Goal: Transaction & Acquisition: Purchase product/service

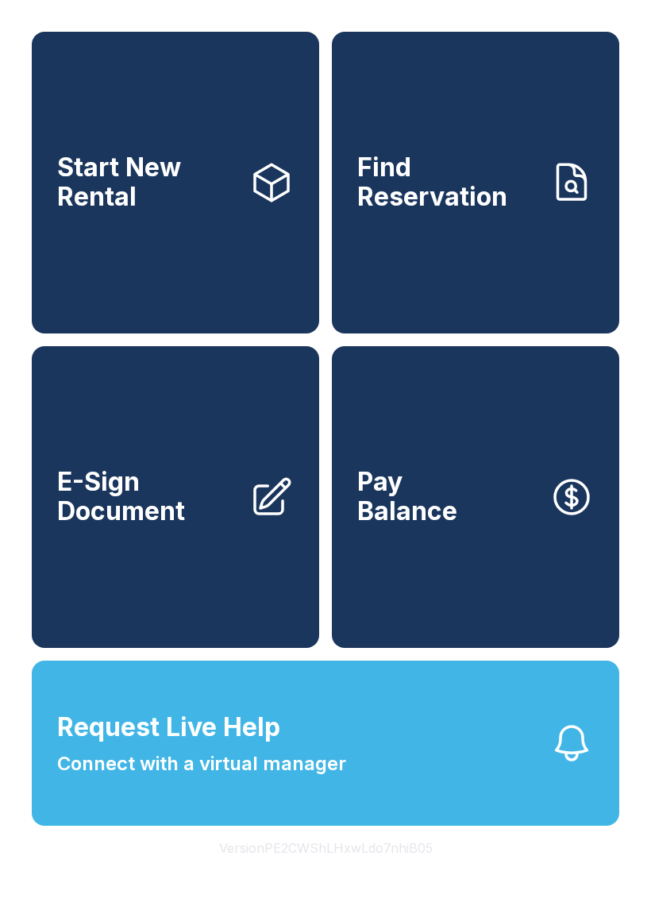
click at [438, 266] on link "Find Reservation" at bounding box center [475, 183] width 287 height 302
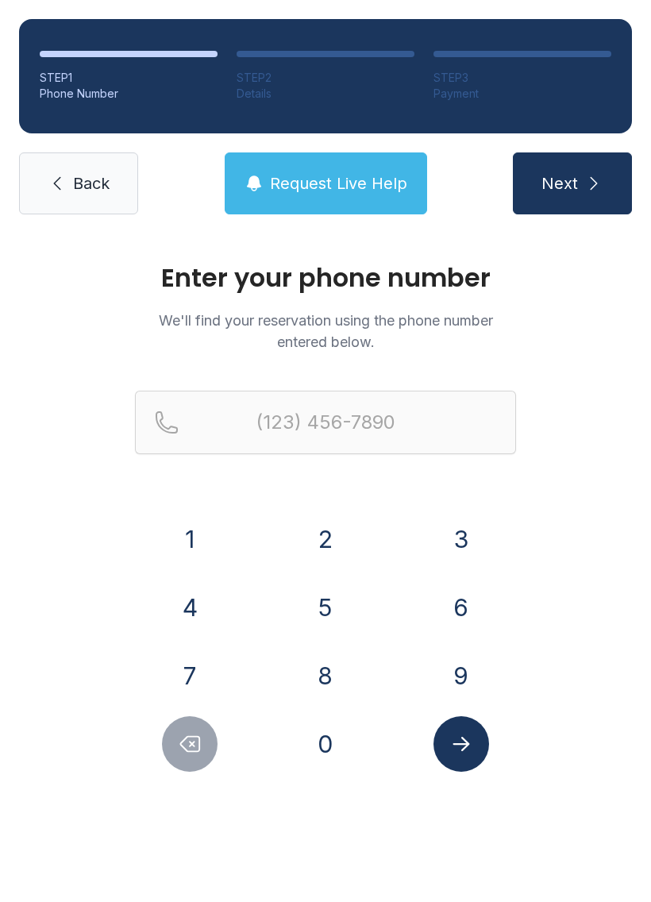
click at [197, 604] on button "4" at bounding box center [190, 607] width 56 height 56
click at [185, 524] on button "1" at bounding box center [190, 539] width 56 height 56
click at [329, 595] on button "5" at bounding box center [326, 607] width 56 height 56
click at [456, 538] on button "3" at bounding box center [461, 539] width 56 height 56
click at [332, 729] on button "0" at bounding box center [326, 744] width 56 height 56
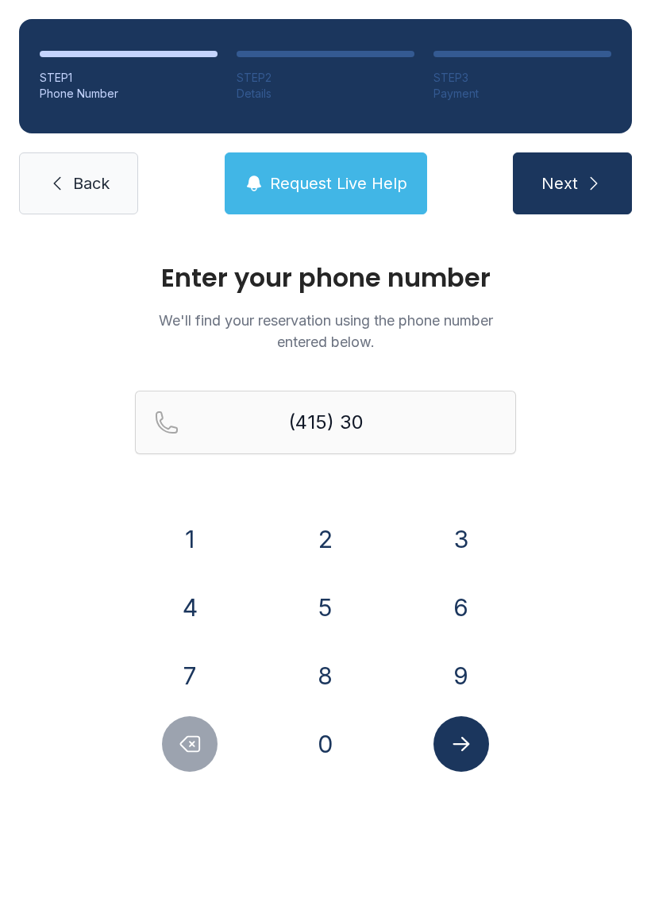
click at [452, 665] on button "9" at bounding box center [461, 676] width 56 height 56
click at [323, 748] on button "0" at bounding box center [326, 744] width 56 height 56
click at [461, 660] on button "9" at bounding box center [461, 676] width 56 height 56
click at [190, 526] on button "1" at bounding box center [190, 539] width 56 height 56
click at [471, 539] on button "3" at bounding box center [461, 539] width 56 height 56
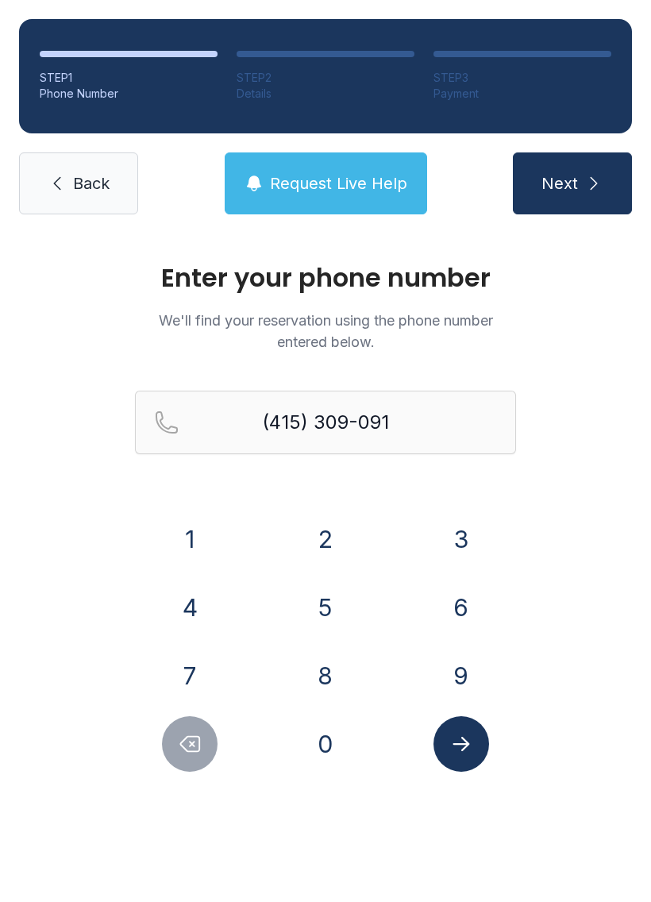
type input "[PHONE_NUMBER]"
click at [454, 753] on icon "Submit lookup form" at bounding box center [461, 744] width 24 height 24
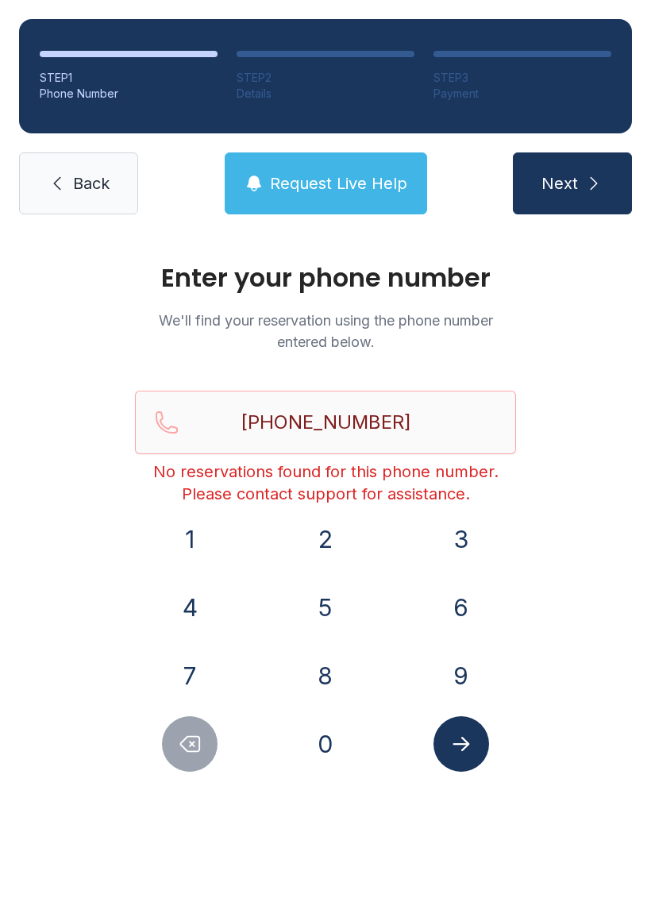
click at [64, 184] on icon at bounding box center [57, 183] width 19 height 19
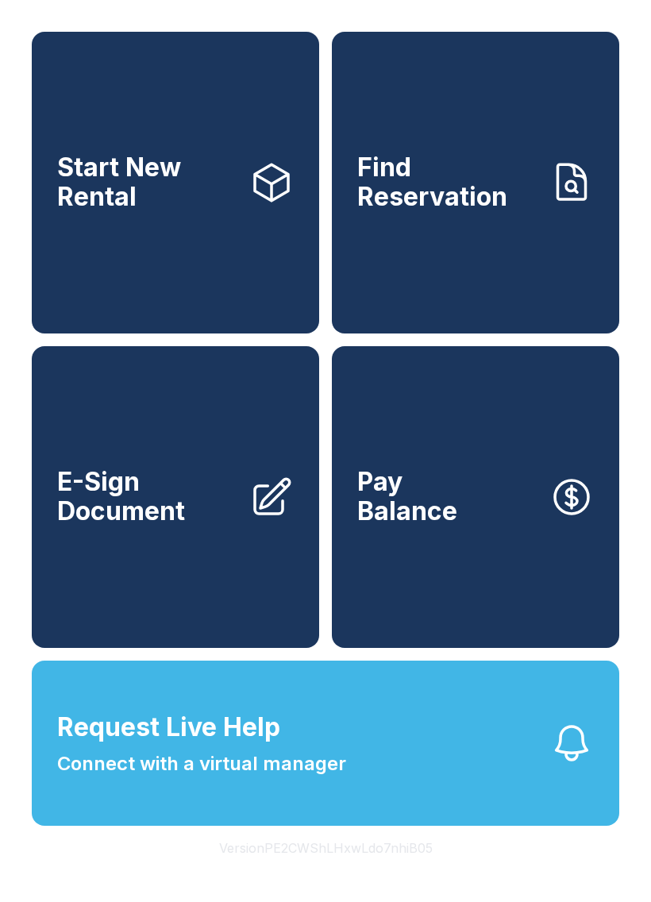
click at [424, 264] on link "Find Reservation" at bounding box center [475, 183] width 287 height 302
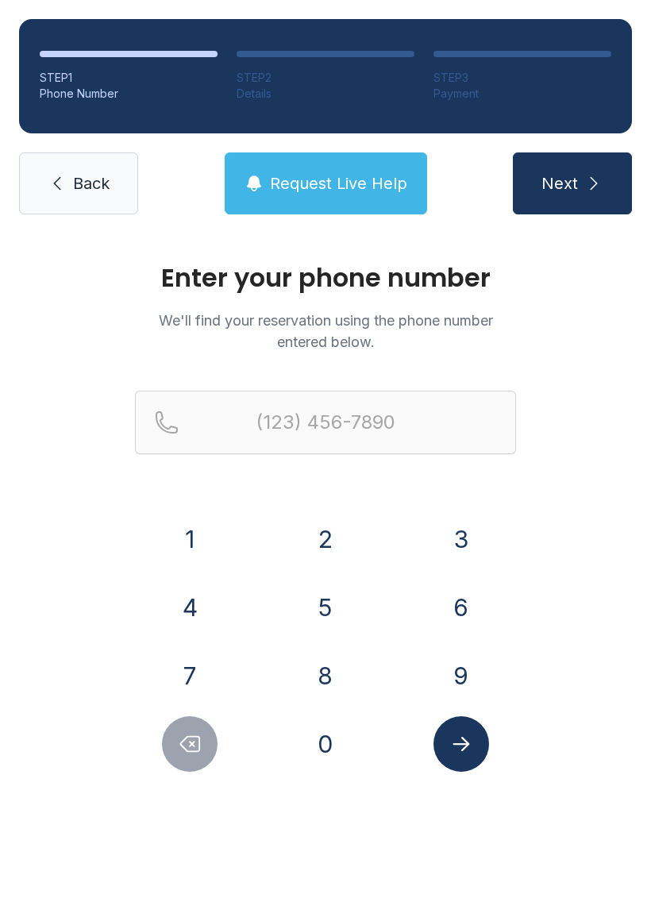
click at [64, 184] on icon at bounding box center [57, 183] width 19 height 19
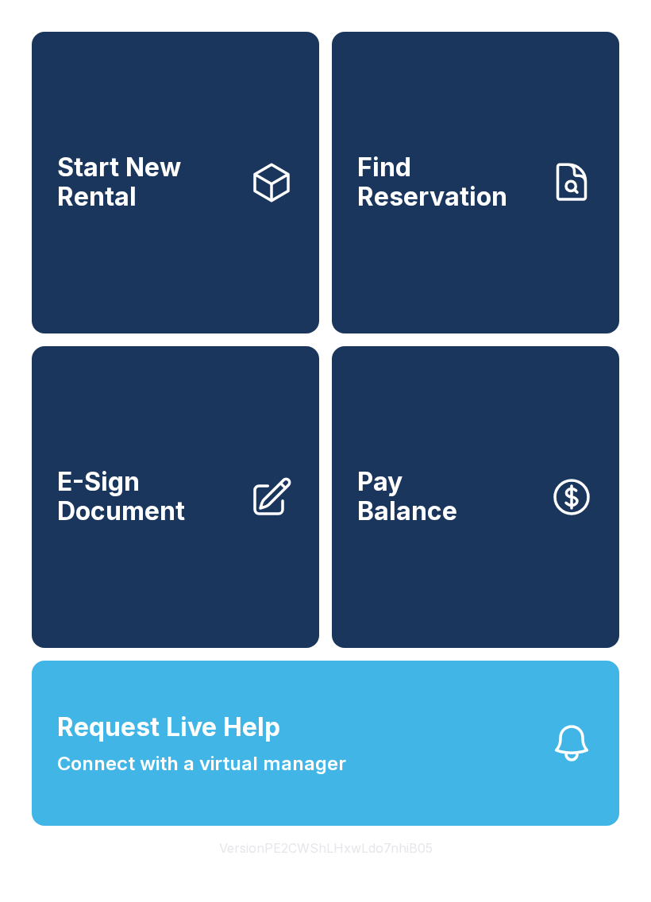
click at [206, 746] on span "Request Live Help" at bounding box center [168, 727] width 223 height 38
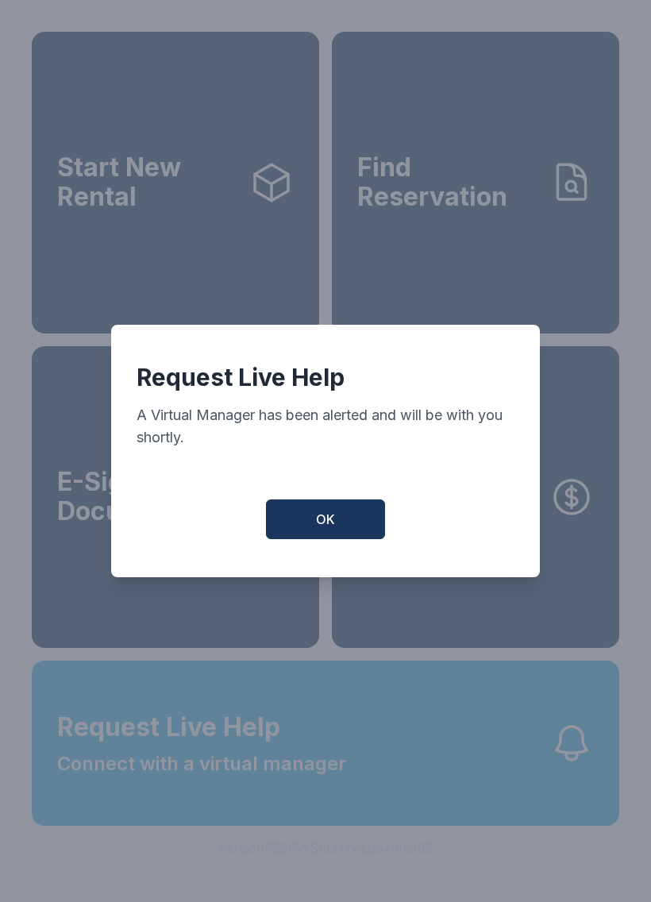
click at [313, 510] on button "OK" at bounding box center [325, 519] width 119 height 40
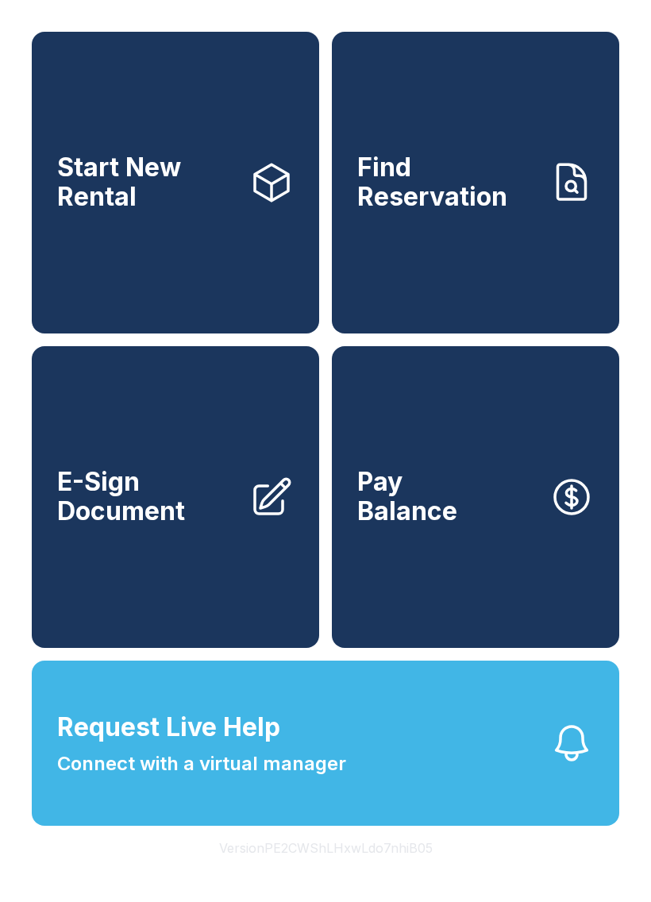
click at [242, 778] on span "Connect with a virtual manager" at bounding box center [201, 763] width 289 height 29
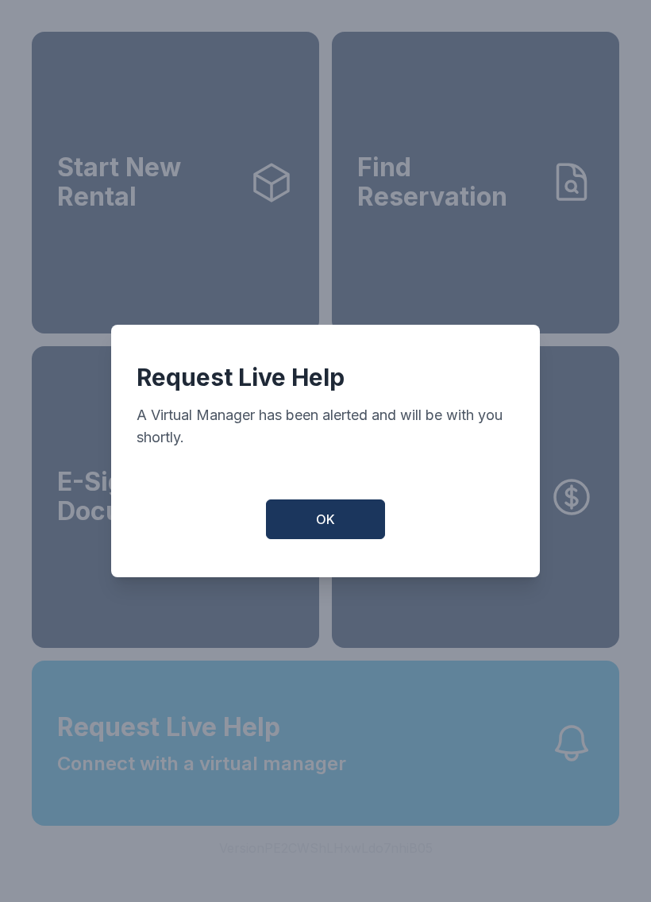
click at [305, 519] on button "OK" at bounding box center [325, 519] width 119 height 40
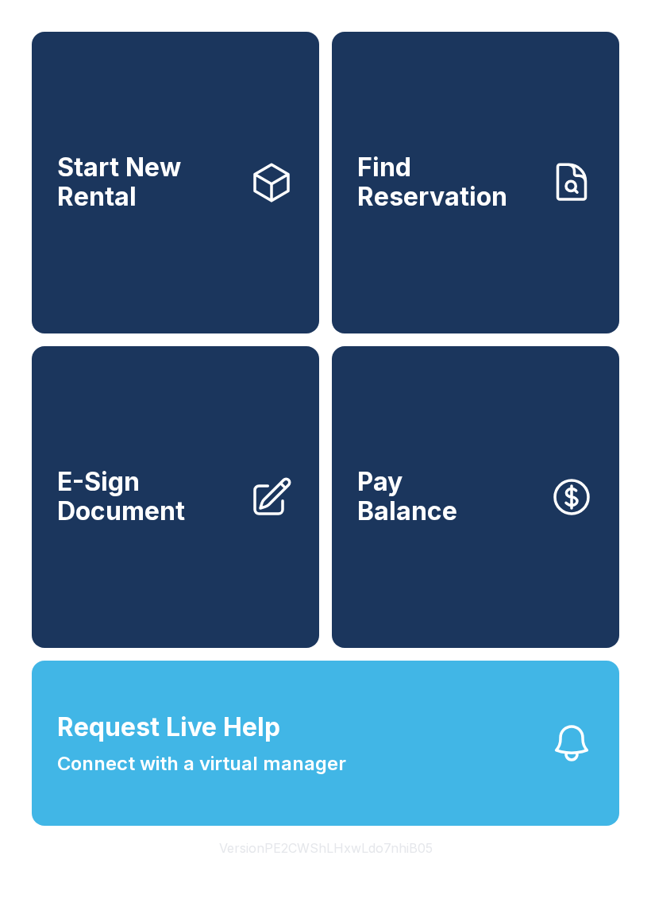
click at [166, 746] on span "Request Live Help" at bounding box center [168, 727] width 223 height 38
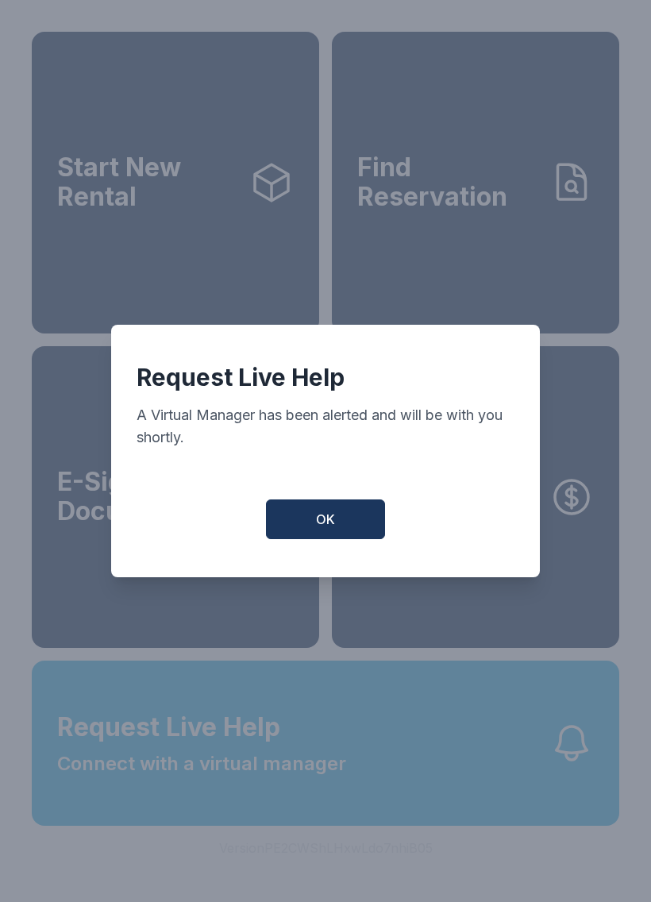
click at [338, 533] on button "OK" at bounding box center [325, 519] width 119 height 40
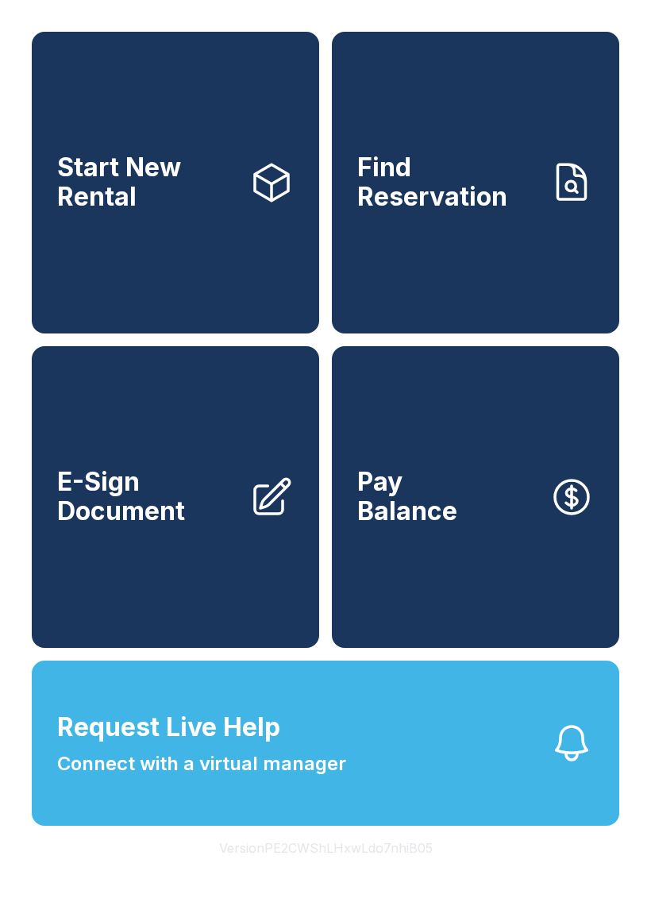
click at [421, 234] on link "Find Reservation" at bounding box center [475, 183] width 287 height 302
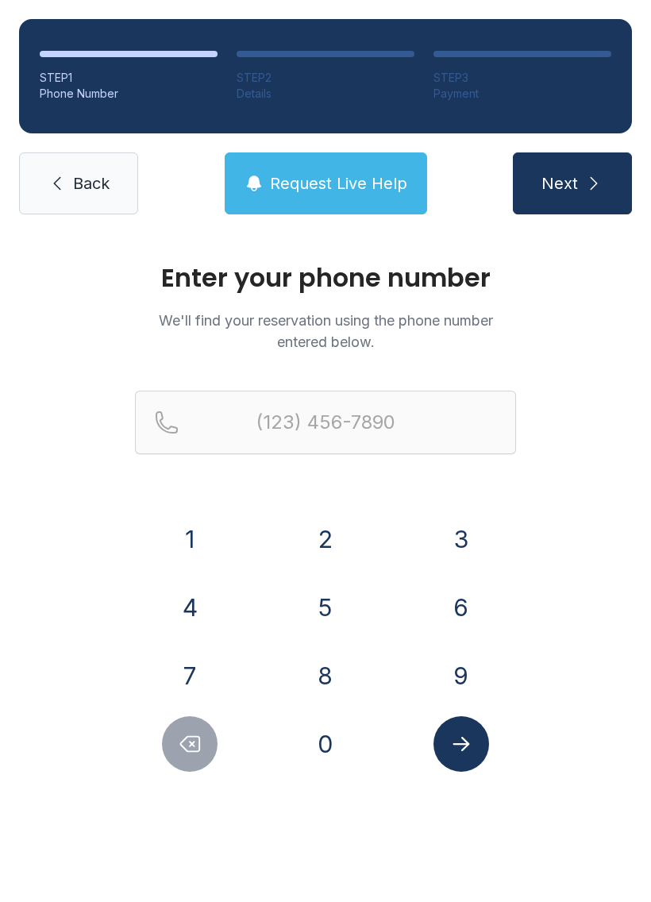
click at [187, 591] on button "4" at bounding box center [190, 607] width 56 height 56
click at [177, 533] on button "1" at bounding box center [190, 539] width 56 height 56
click at [325, 590] on button "5" at bounding box center [326, 607] width 56 height 56
click at [449, 540] on button "3" at bounding box center [461, 539] width 56 height 56
click at [337, 737] on button "0" at bounding box center [326, 744] width 56 height 56
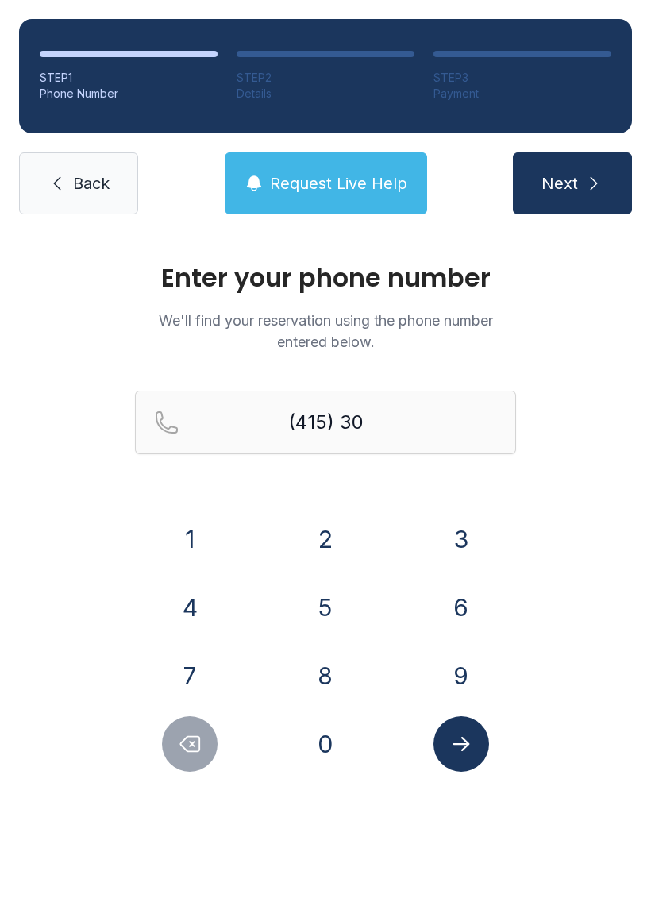
click at [452, 668] on button "9" at bounding box center [461, 676] width 56 height 56
click at [314, 757] on button "0" at bounding box center [326, 744] width 56 height 56
click at [446, 677] on button "9" at bounding box center [461, 676] width 56 height 56
click at [190, 537] on button "1" at bounding box center [190, 539] width 56 height 56
click at [447, 529] on button "3" at bounding box center [461, 539] width 56 height 56
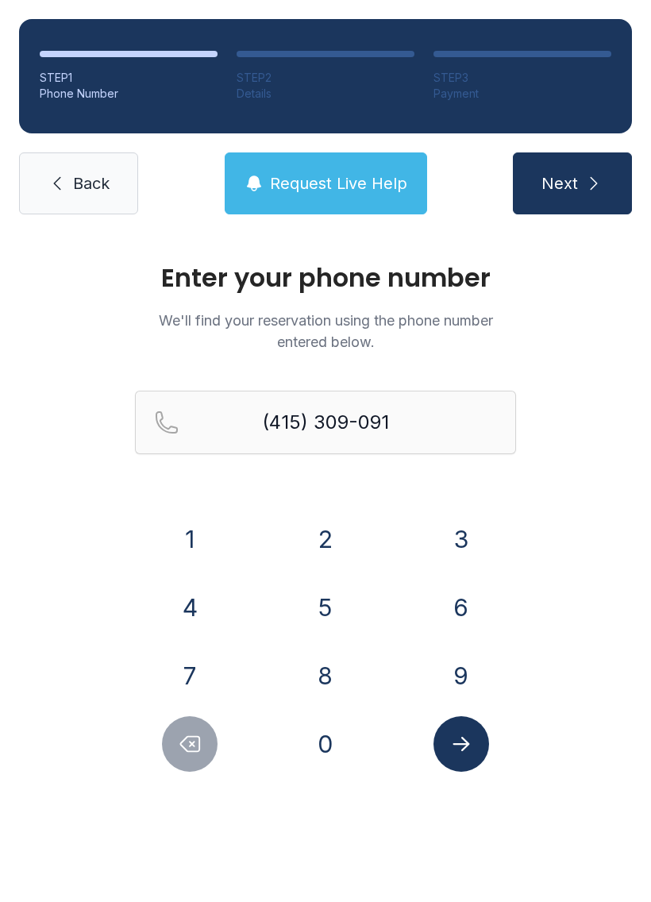
type input "[PHONE_NUMBER]"
click at [483, 754] on button "Submit lookup form" at bounding box center [461, 744] width 56 height 56
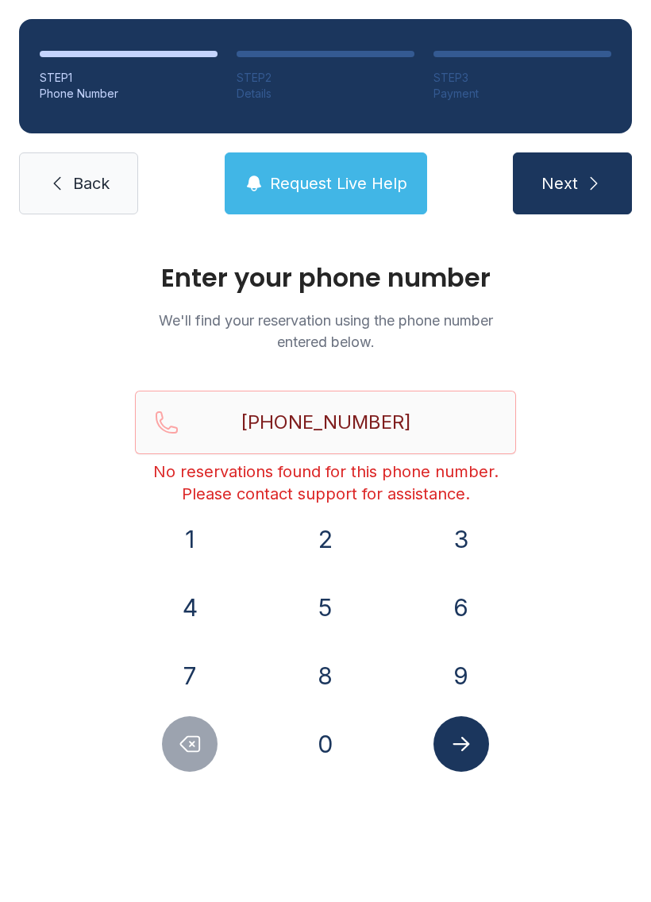
click at [310, 167] on button "Request Live Help" at bounding box center [326, 183] width 202 height 62
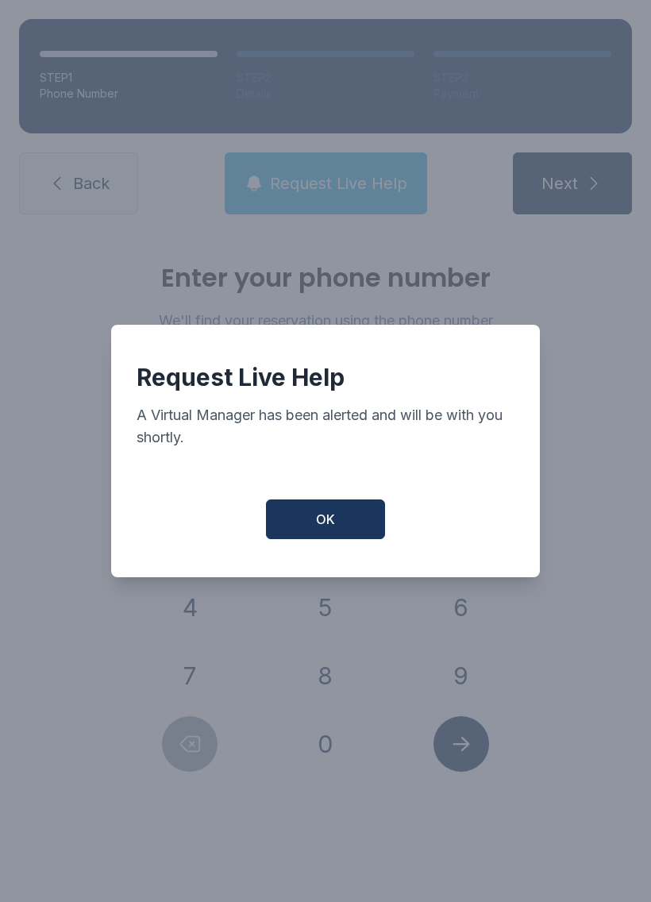
click at [333, 526] on span "OK" at bounding box center [325, 519] width 19 height 19
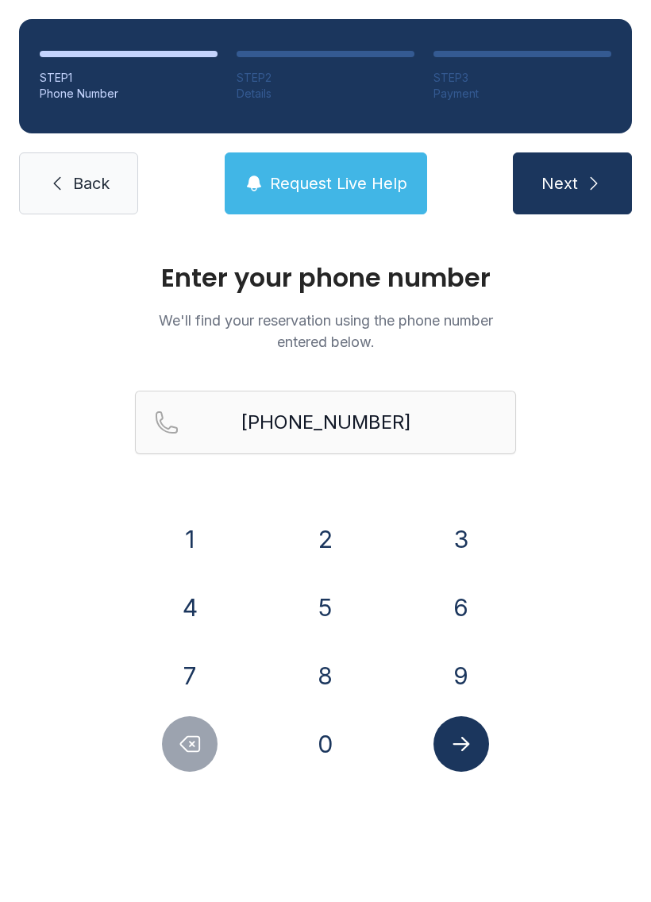
click at [301, 175] on span "Request Live Help" at bounding box center [338, 183] width 137 height 22
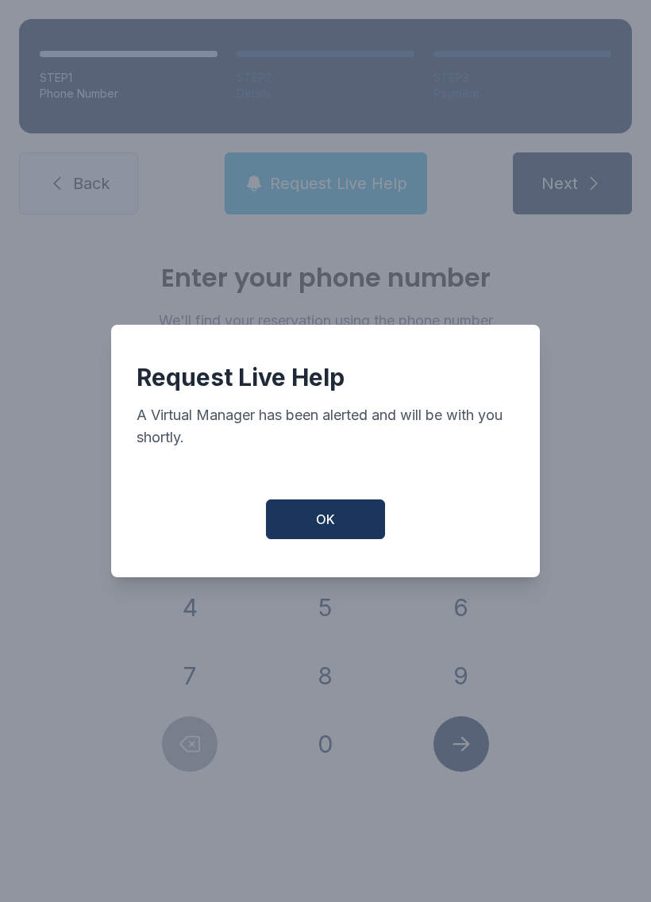
click at [341, 539] on button "OK" at bounding box center [325, 519] width 119 height 40
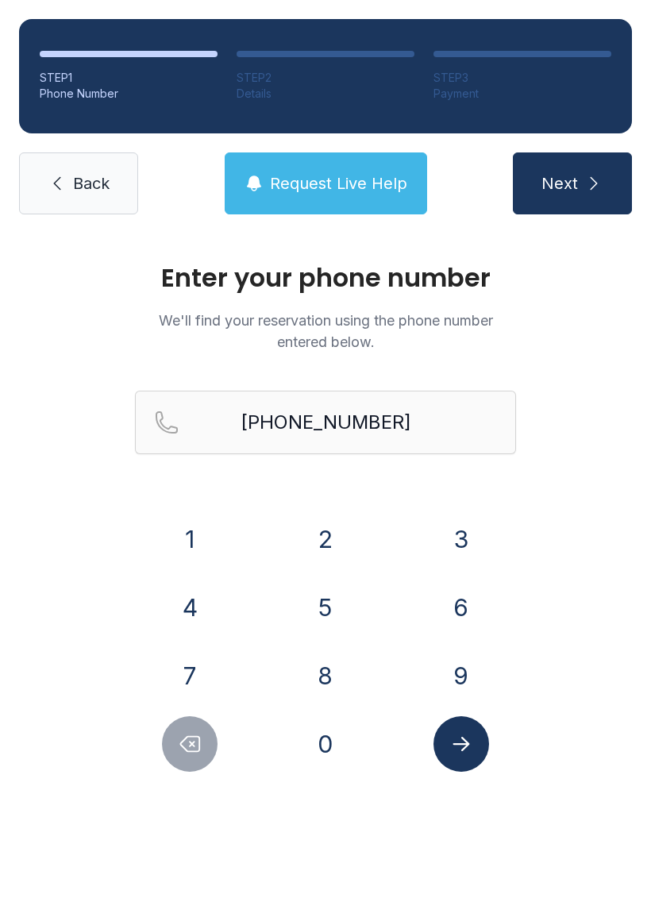
click at [102, 181] on span "Back" at bounding box center [91, 183] width 37 height 22
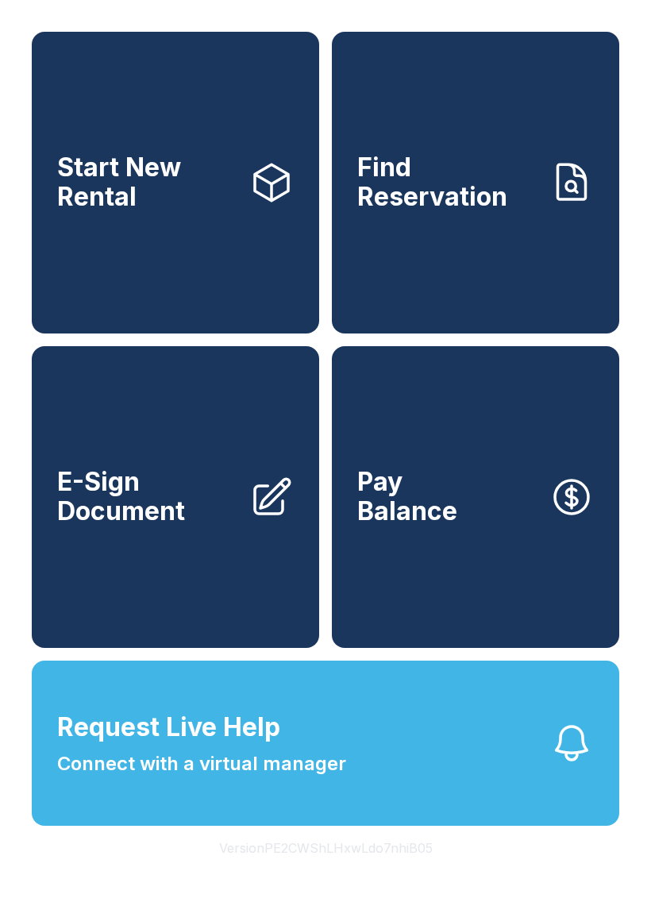
click at [329, 751] on span "Request Live Help Connect with a virtual manager" at bounding box center [201, 743] width 289 height 70
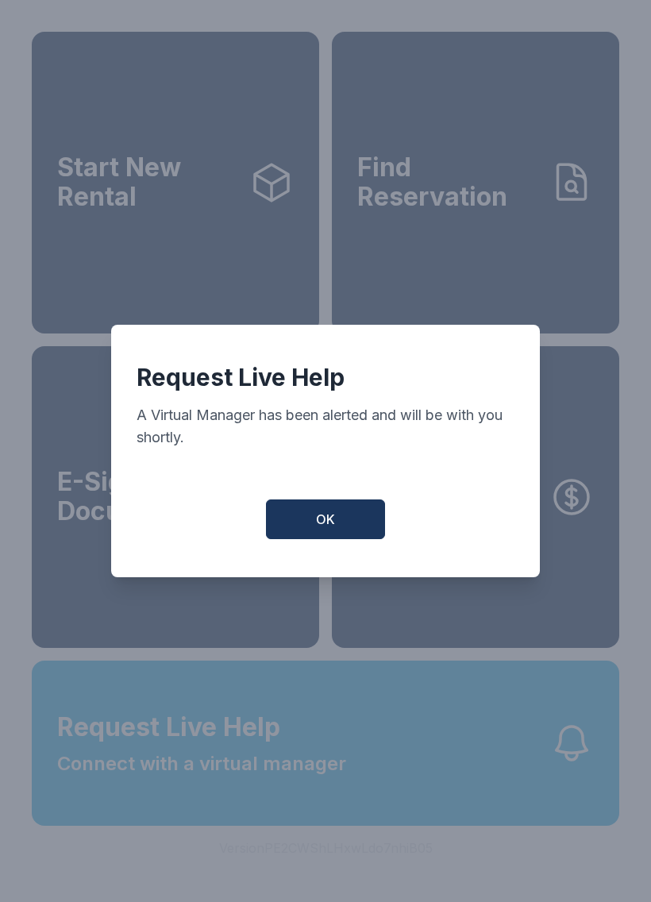
click at [342, 502] on div "Request Live Help A Virtual Manager has been alerted and will be with you short…" at bounding box center [325, 451] width 429 height 252
click at [327, 522] on span "OK" at bounding box center [325, 519] width 19 height 19
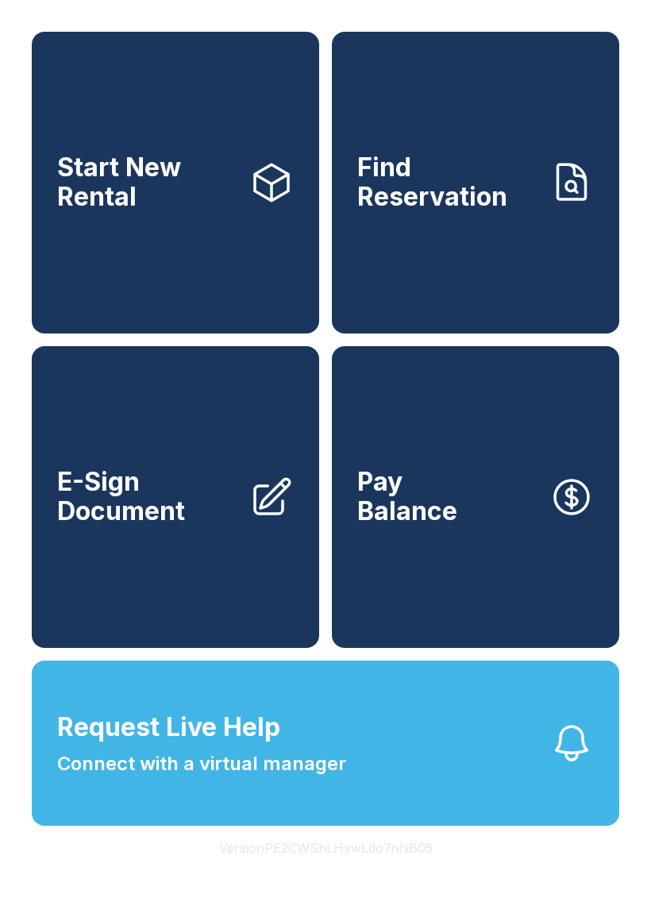
click at [392, 770] on button "Request Live Help Connect with a virtual manager" at bounding box center [325, 742] width 587 height 165
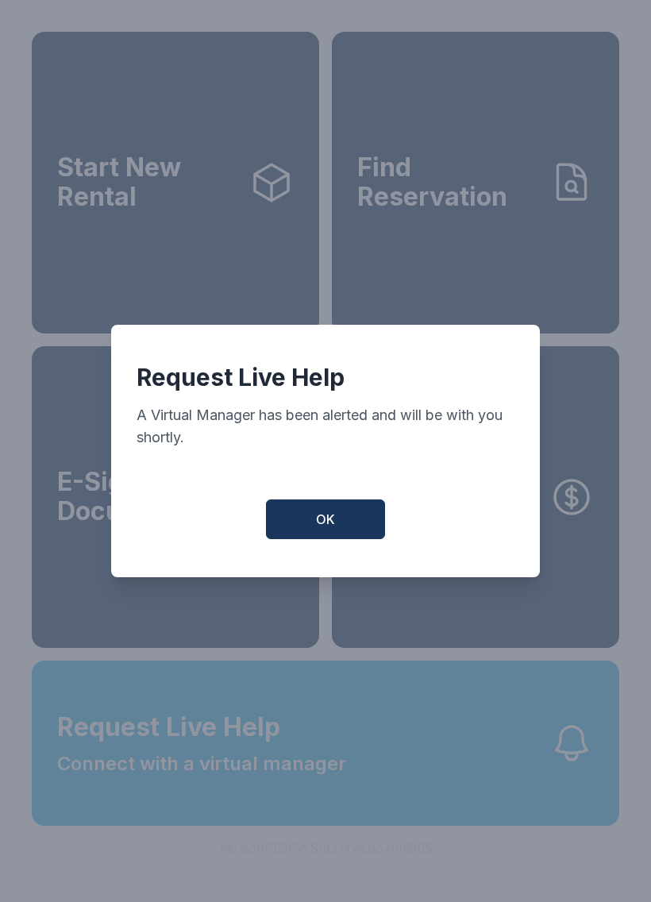
click at [314, 539] on button "OK" at bounding box center [325, 519] width 119 height 40
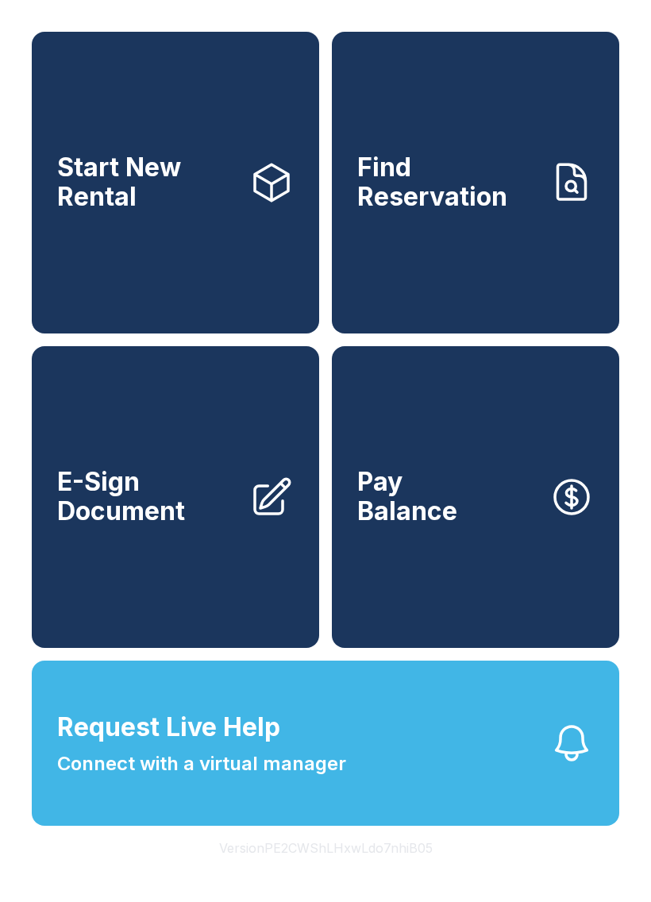
click at [269, 778] on span "Connect with a virtual manager" at bounding box center [201, 763] width 289 height 29
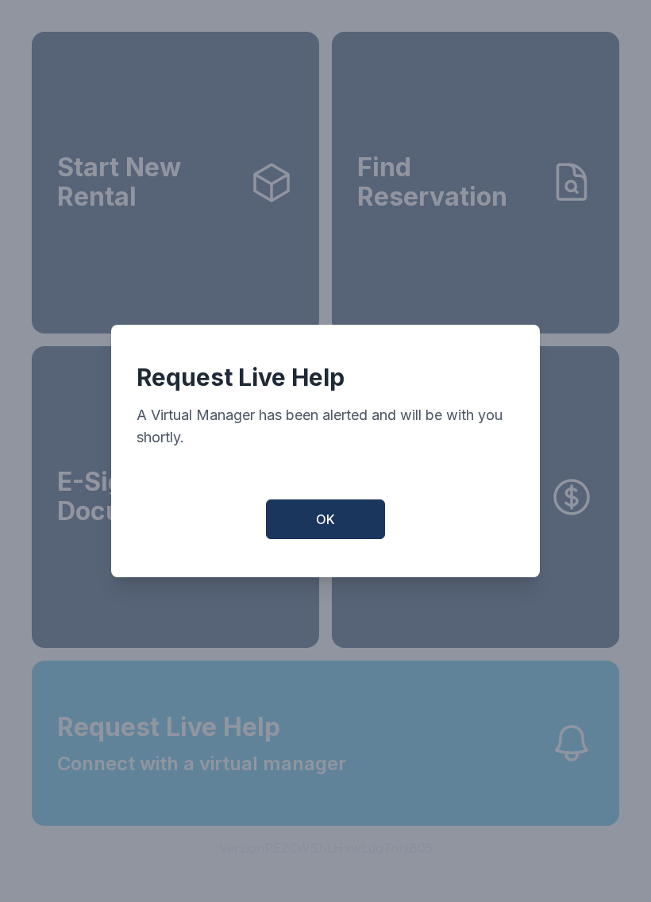
click at [318, 538] on button "OK" at bounding box center [325, 519] width 119 height 40
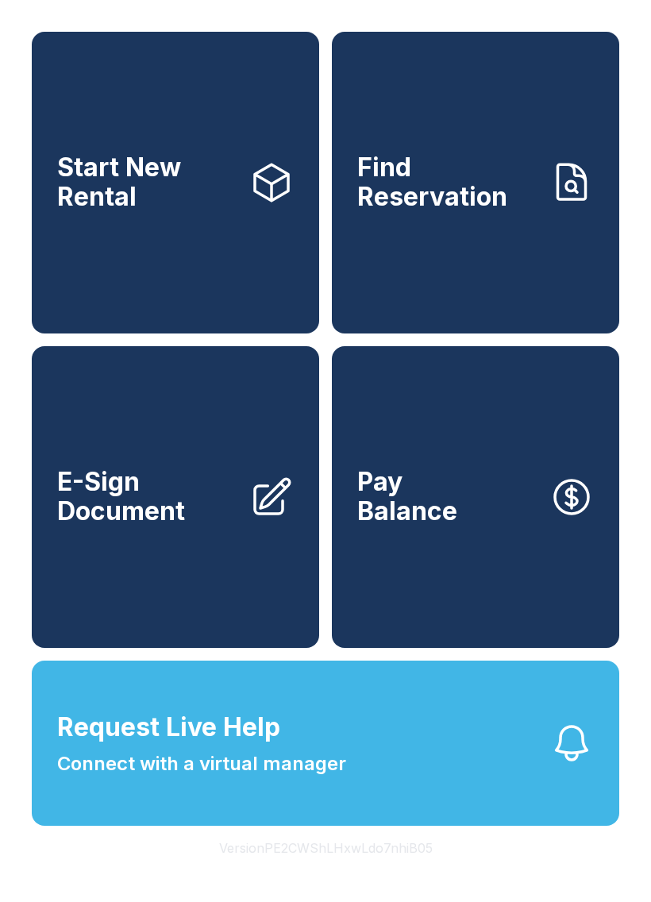
click at [222, 746] on span "Request Live Help" at bounding box center [168, 727] width 223 height 38
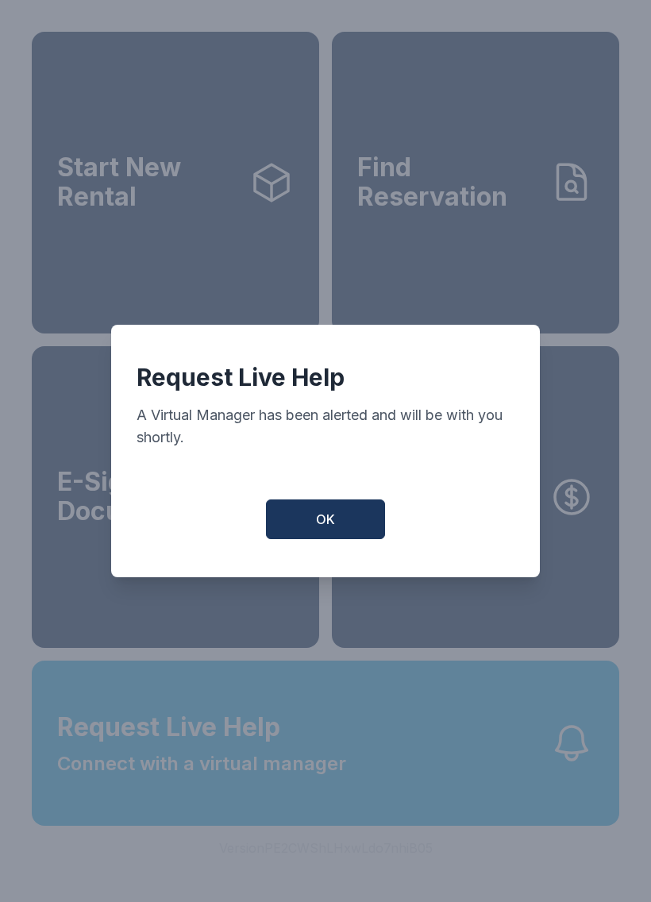
click at [290, 520] on button "OK" at bounding box center [325, 519] width 119 height 40
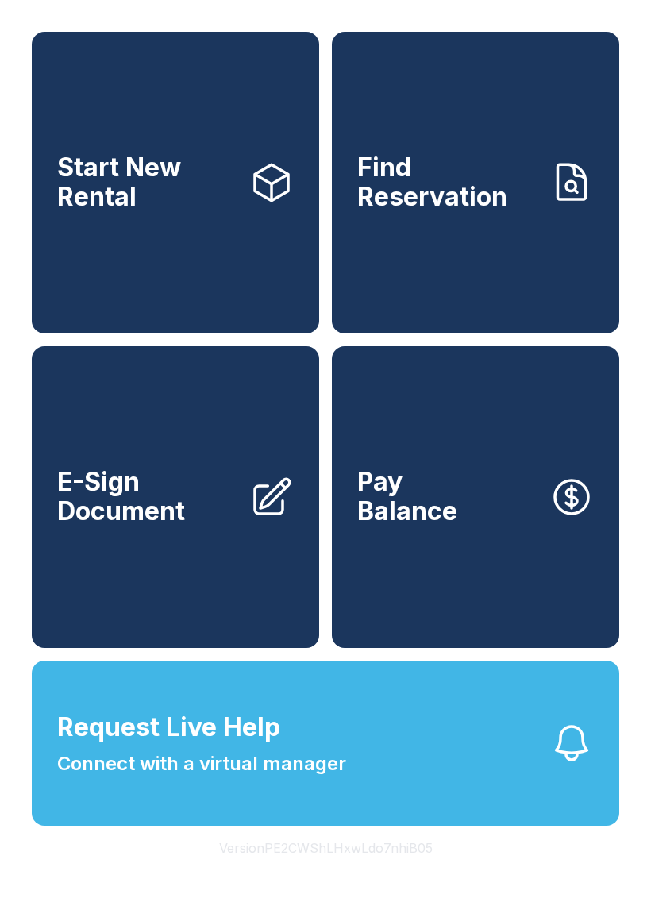
click at [357, 772] on button "Request Live Help Connect with a virtual manager" at bounding box center [325, 742] width 587 height 165
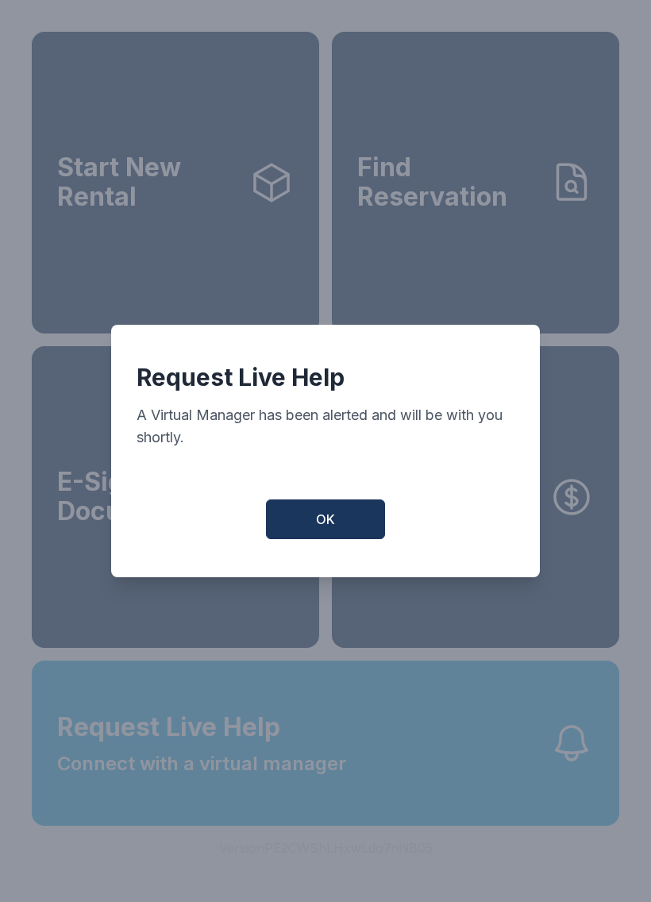
click at [261, 516] on div "OK" at bounding box center [326, 519] width 378 height 40
click at [298, 522] on button "OK" at bounding box center [325, 519] width 119 height 40
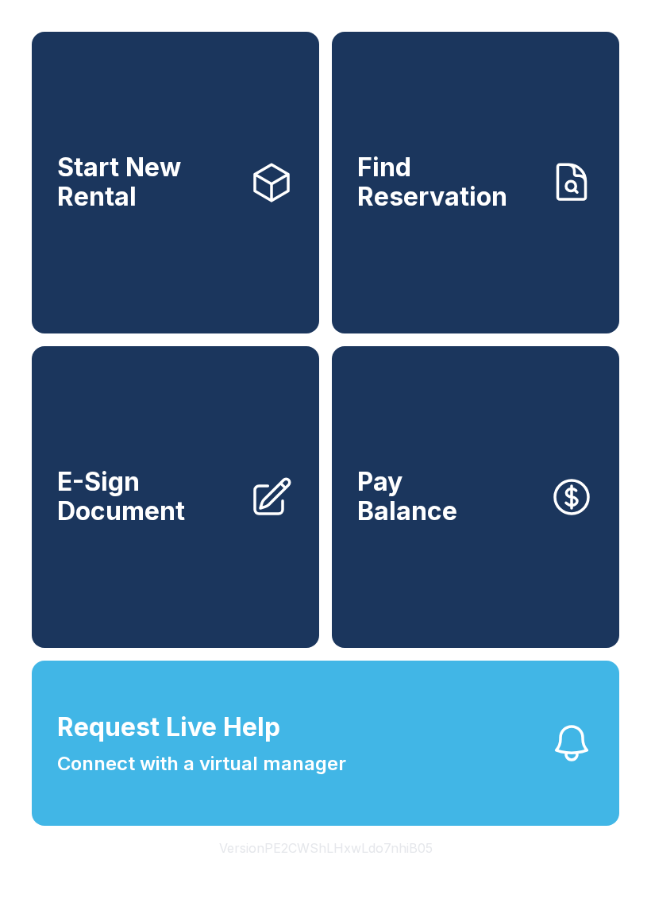
click at [246, 778] on span "Connect with a virtual manager" at bounding box center [201, 763] width 289 height 29
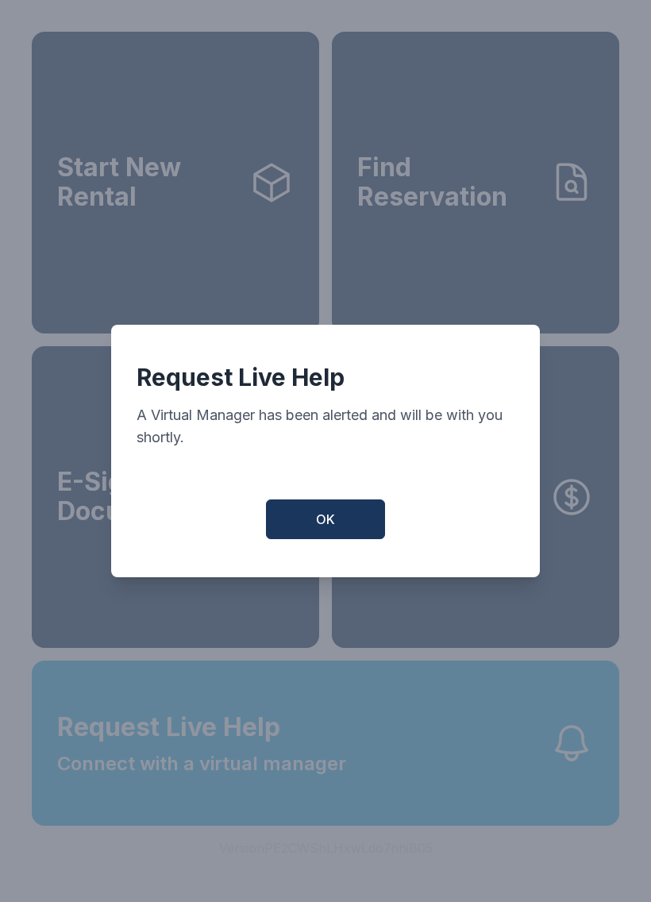
click at [285, 517] on button "OK" at bounding box center [325, 519] width 119 height 40
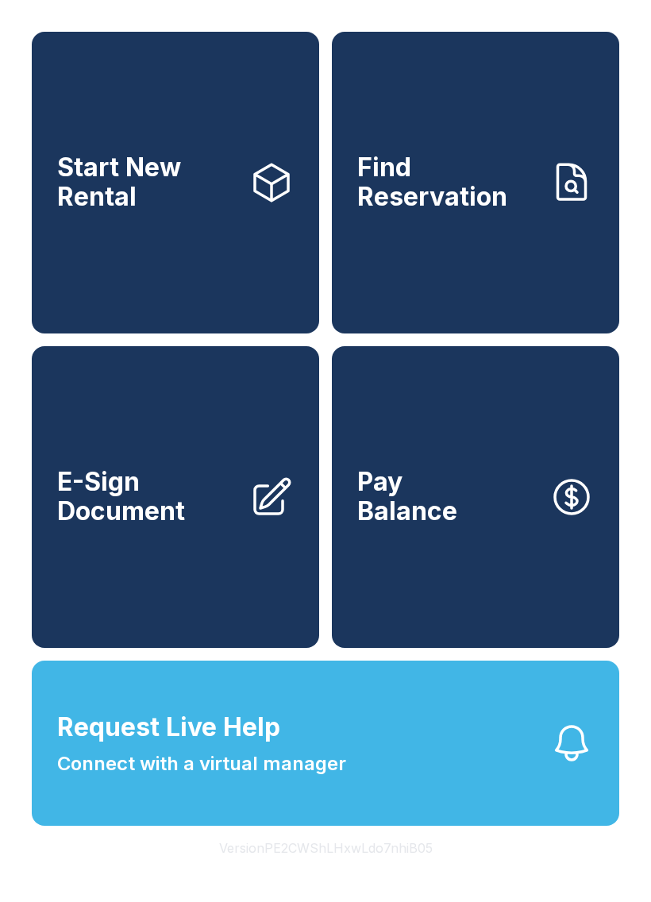
click at [180, 211] on span "Start New Rental" at bounding box center [146, 182] width 179 height 58
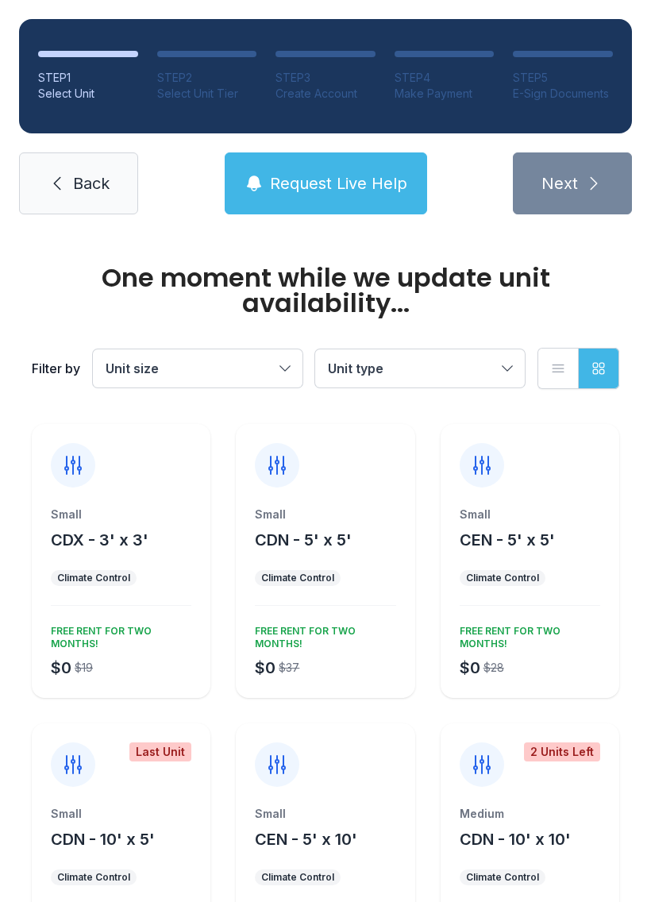
click at [83, 618] on div "Small CDX - 3' x 3' Climate Control $0 $19 FREE RENT FOR TWO MONTHS!" at bounding box center [121, 601] width 179 height 191
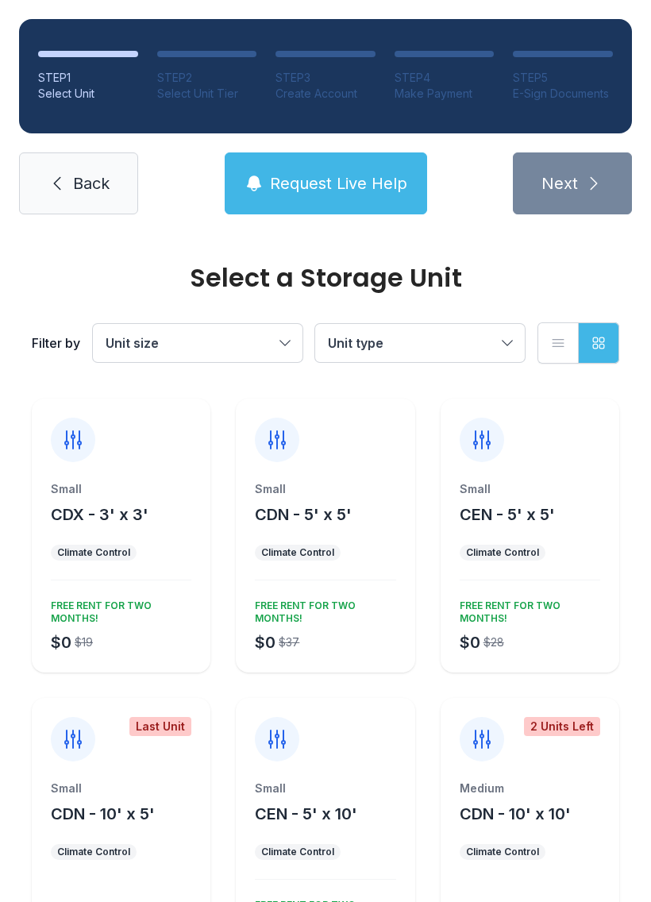
click at [89, 546] on div "Climate Control" at bounding box center [93, 552] width 73 height 13
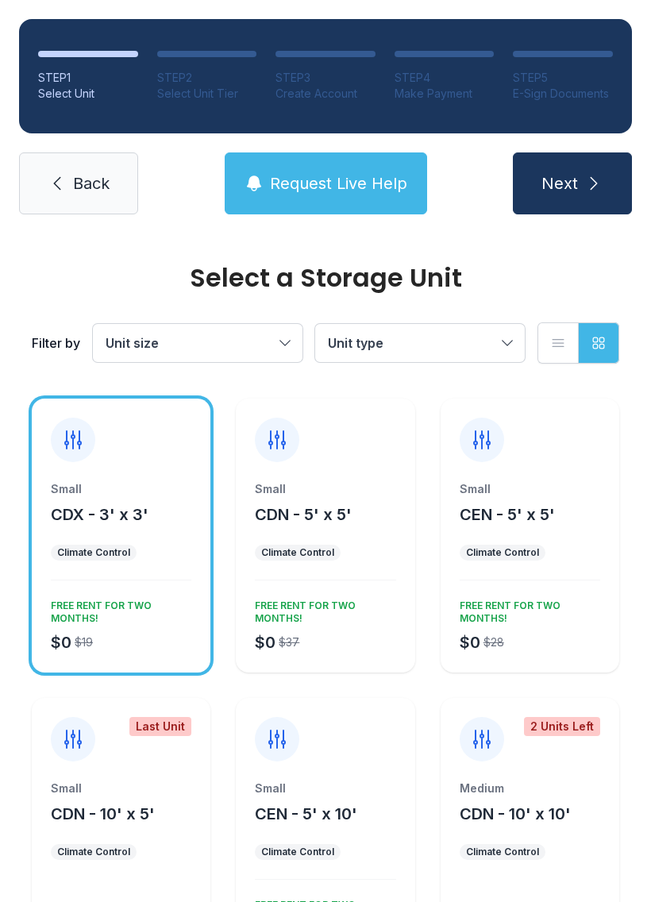
click at [575, 179] on span "Next" at bounding box center [559, 183] width 37 height 22
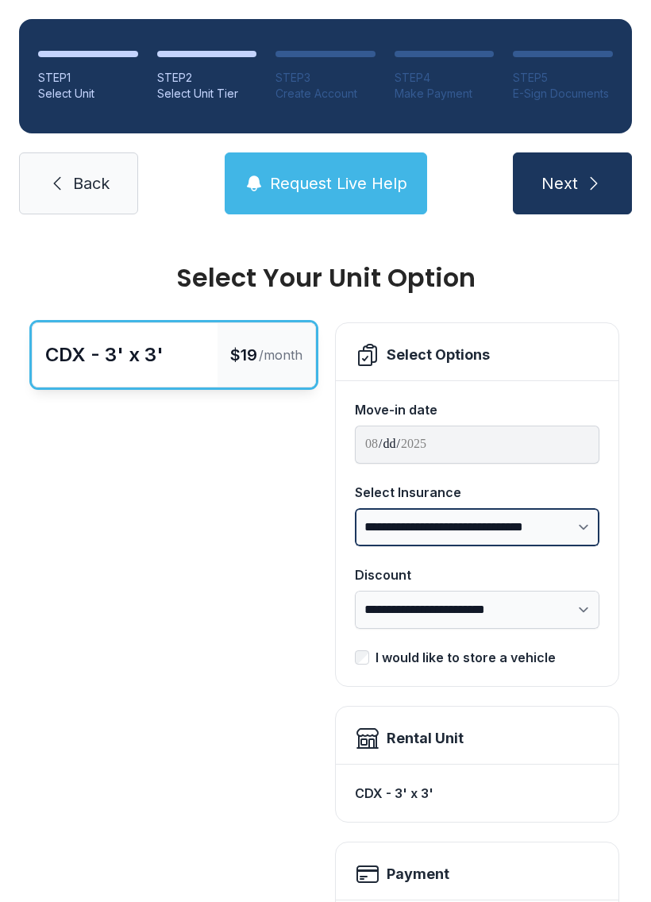
click at [401, 522] on select "**********" at bounding box center [477, 527] width 244 height 38
click at [383, 518] on select "**********" at bounding box center [477, 527] width 244 height 38
click at [248, 479] on div "CDX - 3' x 3' $19 /month" at bounding box center [174, 760] width 284 height 876
click at [340, 192] on span "Request Live Help" at bounding box center [338, 183] width 137 height 22
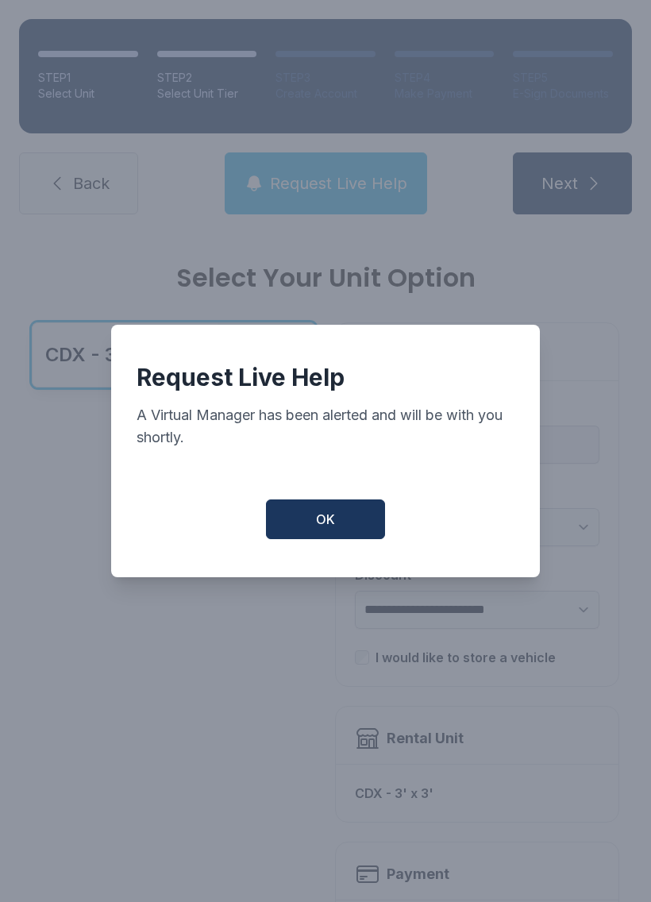
click at [328, 514] on button "OK" at bounding box center [325, 519] width 119 height 40
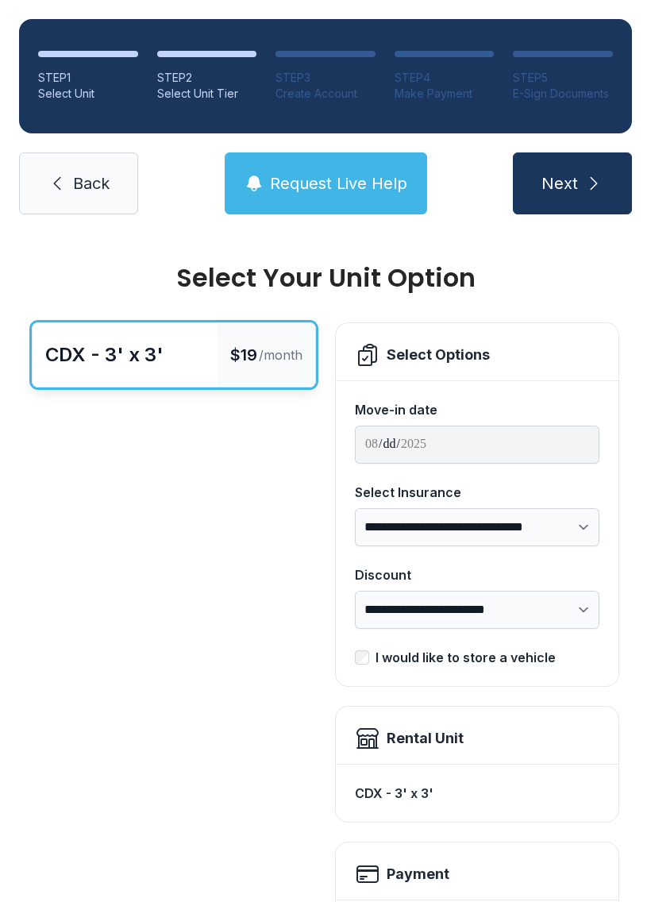
click at [303, 173] on span "Request Live Help" at bounding box center [338, 183] width 137 height 22
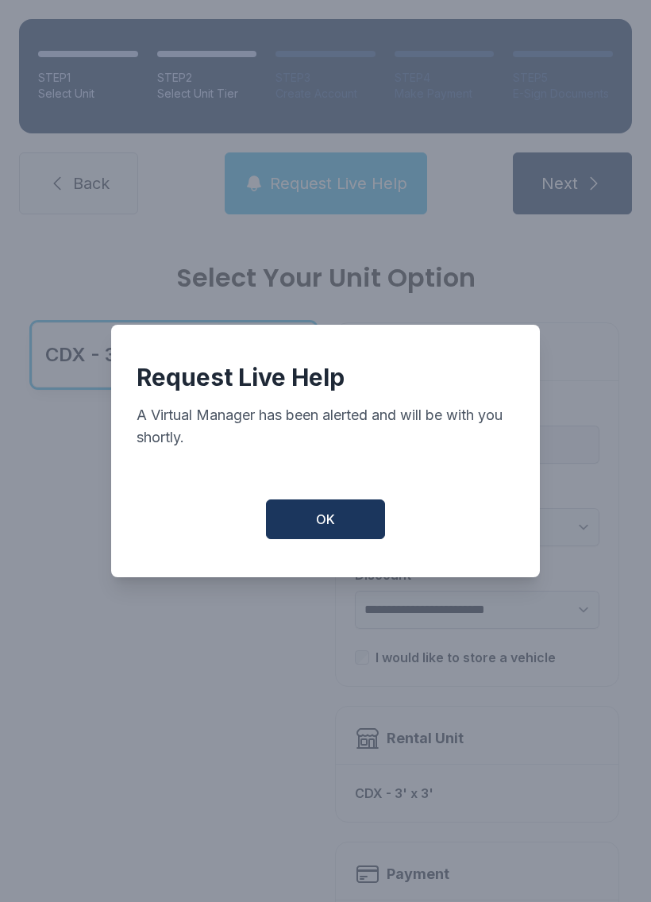
click at [330, 527] on span "OK" at bounding box center [325, 519] width 19 height 19
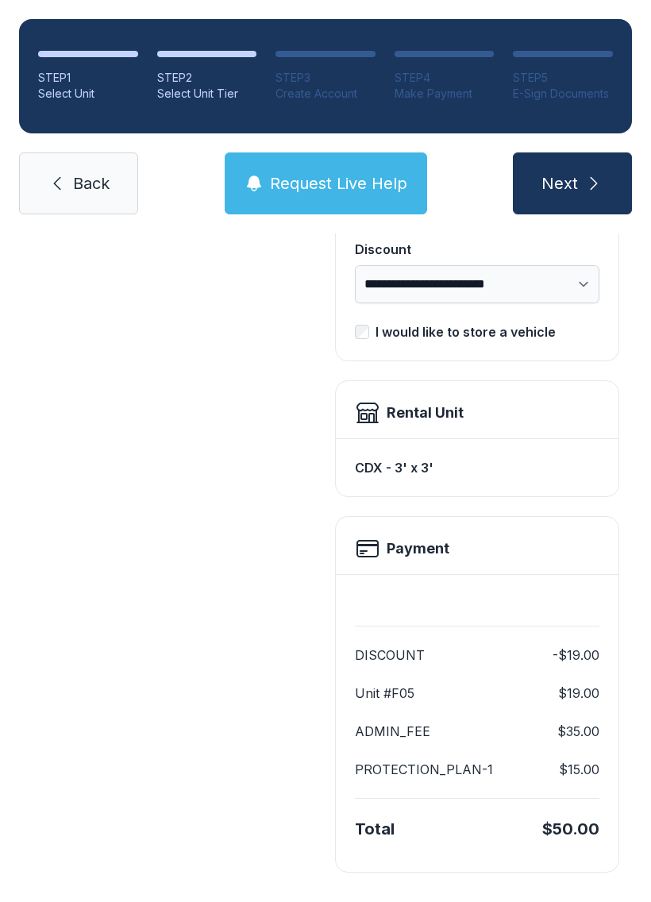
scroll to position [325, 0]
click at [65, 174] on icon at bounding box center [57, 183] width 19 height 19
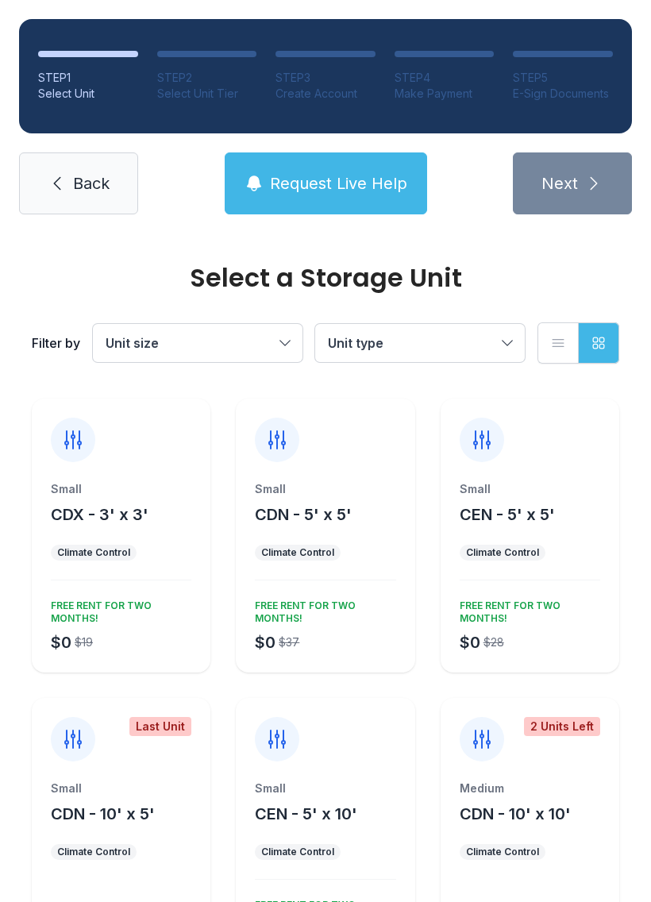
click at [307, 164] on button "Request Live Help" at bounding box center [326, 183] width 202 height 62
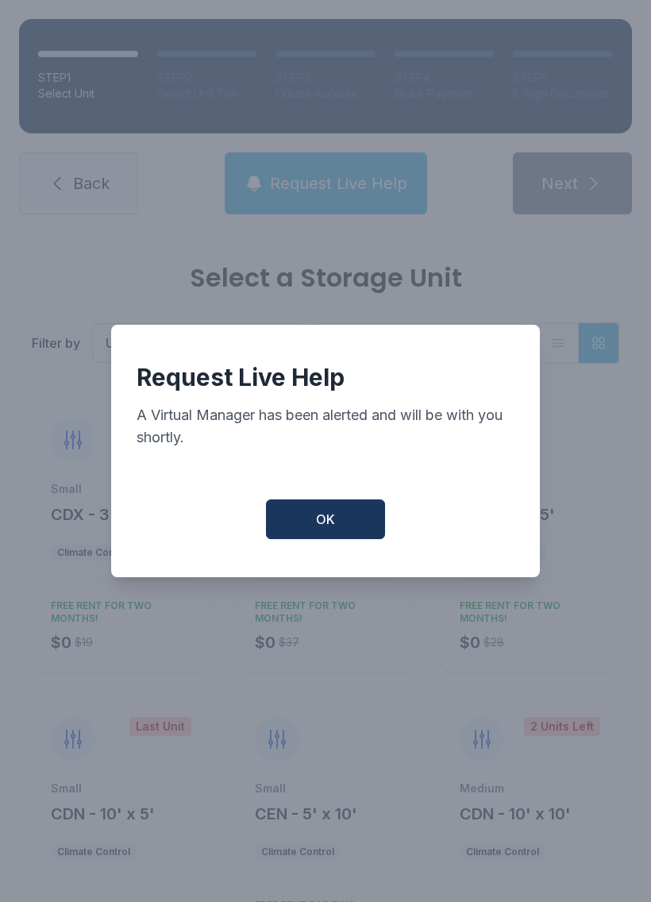
click at [324, 529] on span "OK" at bounding box center [325, 519] width 19 height 19
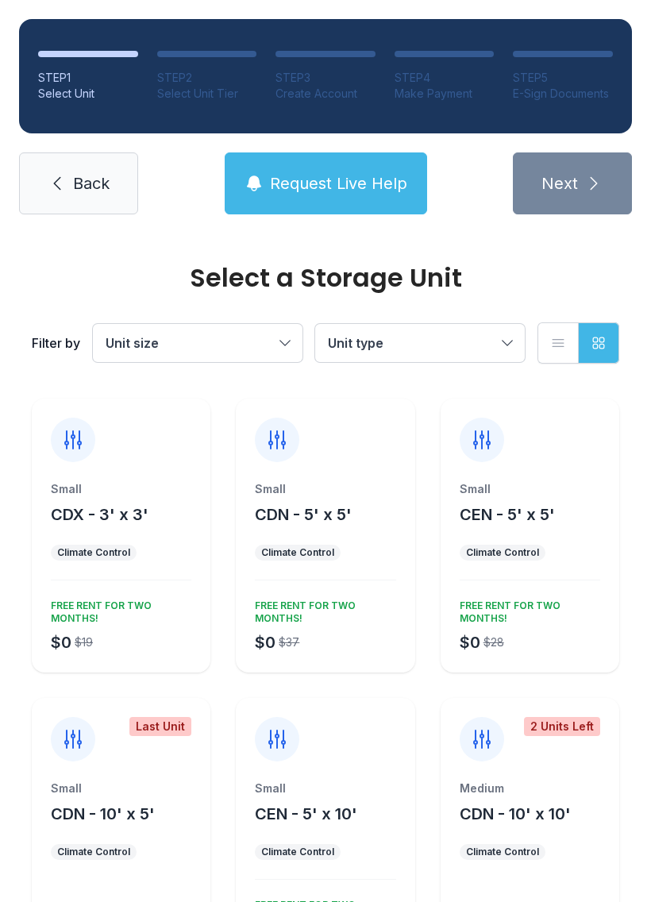
click at [323, 525] on span "OK" at bounding box center [326, 515] width 18 height 18
click at [290, 522] on span "CDN - 5' x 5'" at bounding box center [303, 514] width 97 height 19
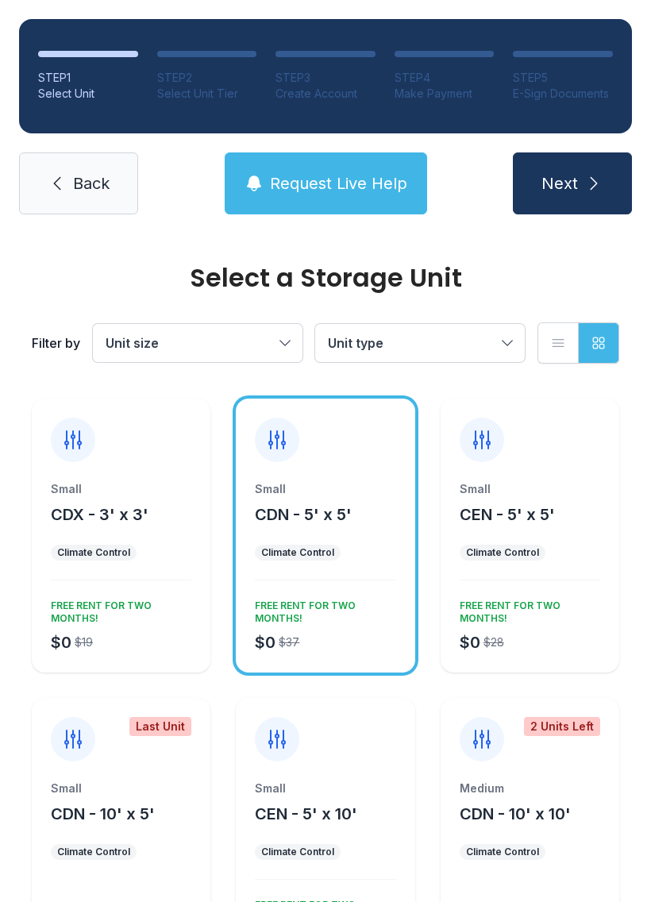
click at [302, 187] on span "Request Live Help" at bounding box center [338, 183] width 137 height 22
